Goal: Transaction & Acquisition: Purchase product/service

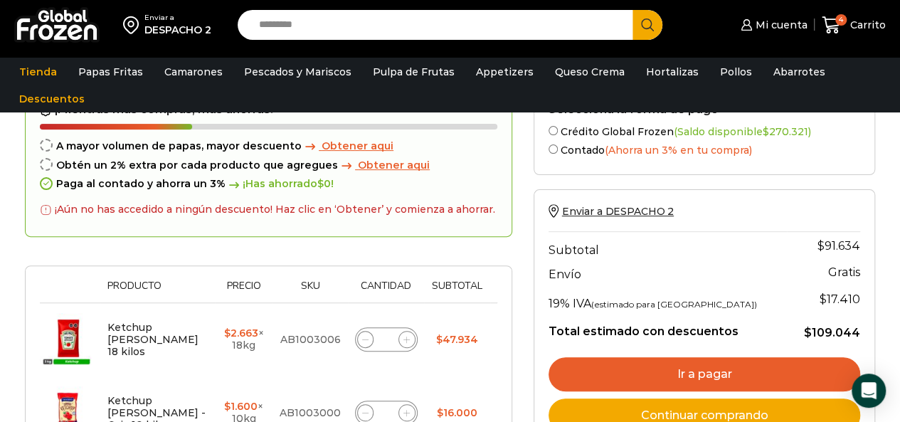
click at [359, 36] on input "Search input" at bounding box center [439, 25] width 374 height 30
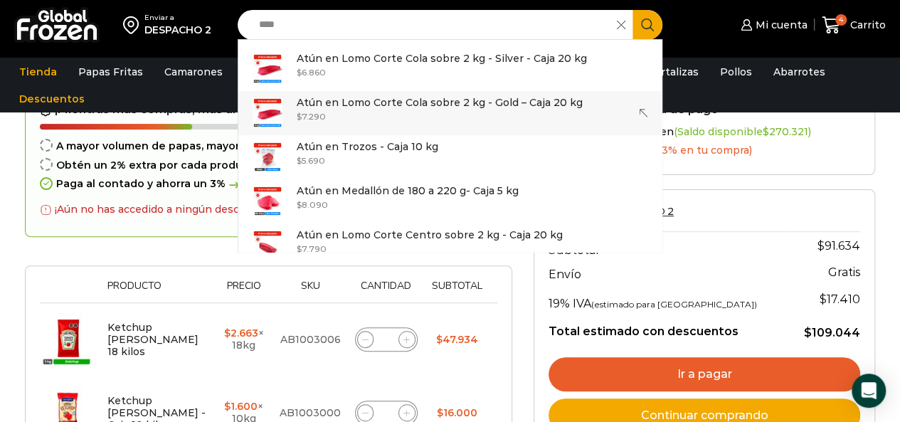
click at [413, 113] on div "$ 7.290" at bounding box center [440, 116] width 286 height 12
type input "**********"
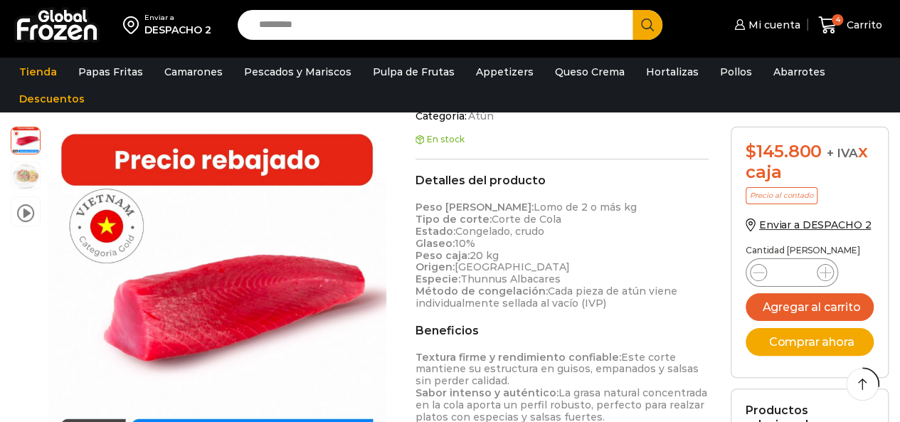
click at [474, 243] on p "Peso [PERSON_NAME]: Lomo de 2 o más kg Tipo [PERSON_NAME]: Corte de Cola Estado…" at bounding box center [563, 254] width 294 height 107
drag, startPoint x: 494, startPoint y: 205, endPoint x: 597, endPoint y: 208, distance: 103.2
click at [597, 208] on p "Peso [PERSON_NAME]: Lomo de 2 o más kg Tipo [PERSON_NAME]: Corte de Cola Estado…" at bounding box center [563, 254] width 294 height 107
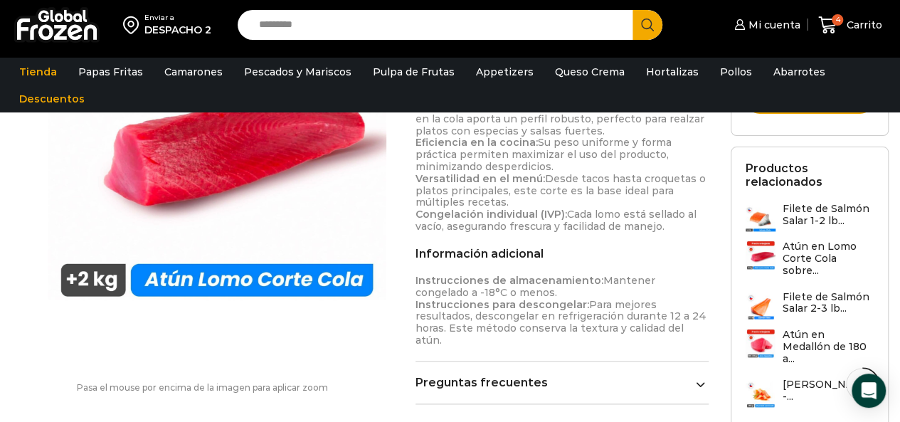
scroll to position [854, 0]
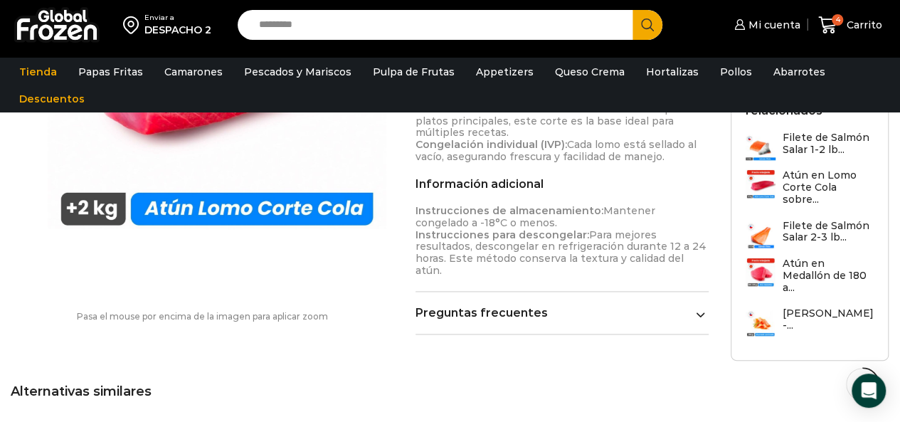
click at [515, 306] on link "Preguntas frecuentes" at bounding box center [563, 313] width 294 height 14
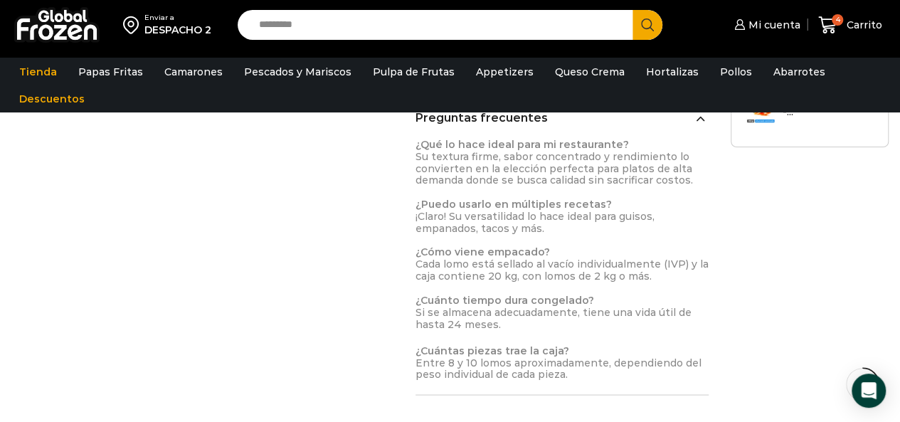
scroll to position [1067, 0]
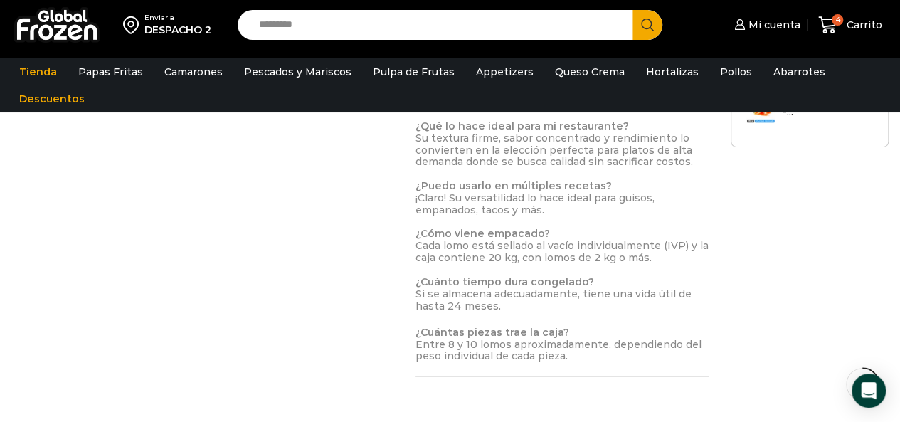
click at [319, 33] on input "Search input" at bounding box center [439, 25] width 374 height 30
type input "*"
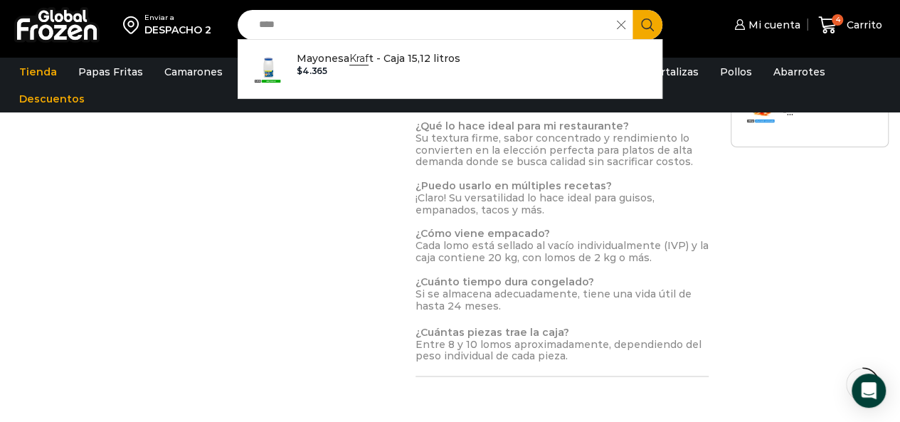
type input "****"
